Goal: Transaction & Acquisition: Download file/media

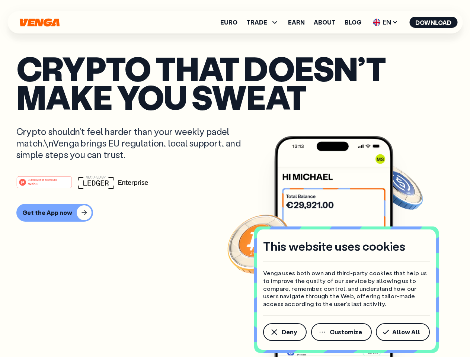
click at [235, 179] on div "#1 PRODUCT OF THE MONTH Web3" at bounding box center [234, 182] width 437 height 13
click at [284, 332] on span "Deny" at bounding box center [289, 332] width 15 height 6
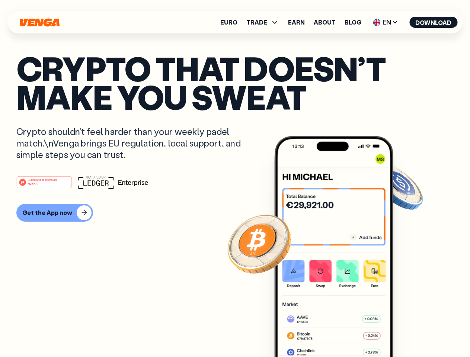
click at [342, 332] on img at bounding box center [333, 260] width 119 height 249
click at [404, 332] on article "Crypto that doesn’t make you sweat Crypto shouldn’t feel harder than your weekl…" at bounding box center [234, 193] width 437 height 279
click at [265, 22] on span "TRADE" at bounding box center [256, 22] width 21 height 6
click at [386, 22] on span "EN" at bounding box center [385, 22] width 30 height 12
click at [434, 22] on button "Download" at bounding box center [433, 22] width 48 height 11
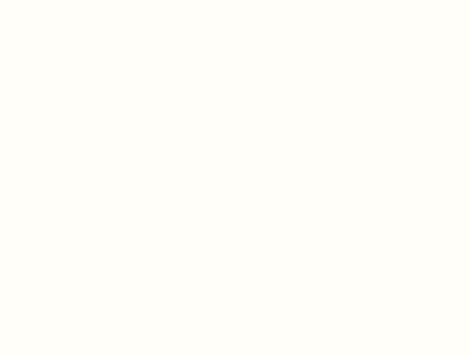
click at [235, 0] on html "This website uses cookies Venga uses both own and third-party cookies that help…" at bounding box center [235, 0] width 470 height 0
click at [54, 0] on html "This website uses cookies Venga uses both own and third-party cookies that help…" at bounding box center [235, 0] width 470 height 0
click at [45, 0] on html "This website uses cookies Venga uses both own and third-party cookies that help…" at bounding box center [235, 0] width 470 height 0
